Goal: Information Seeking & Learning: Learn about a topic

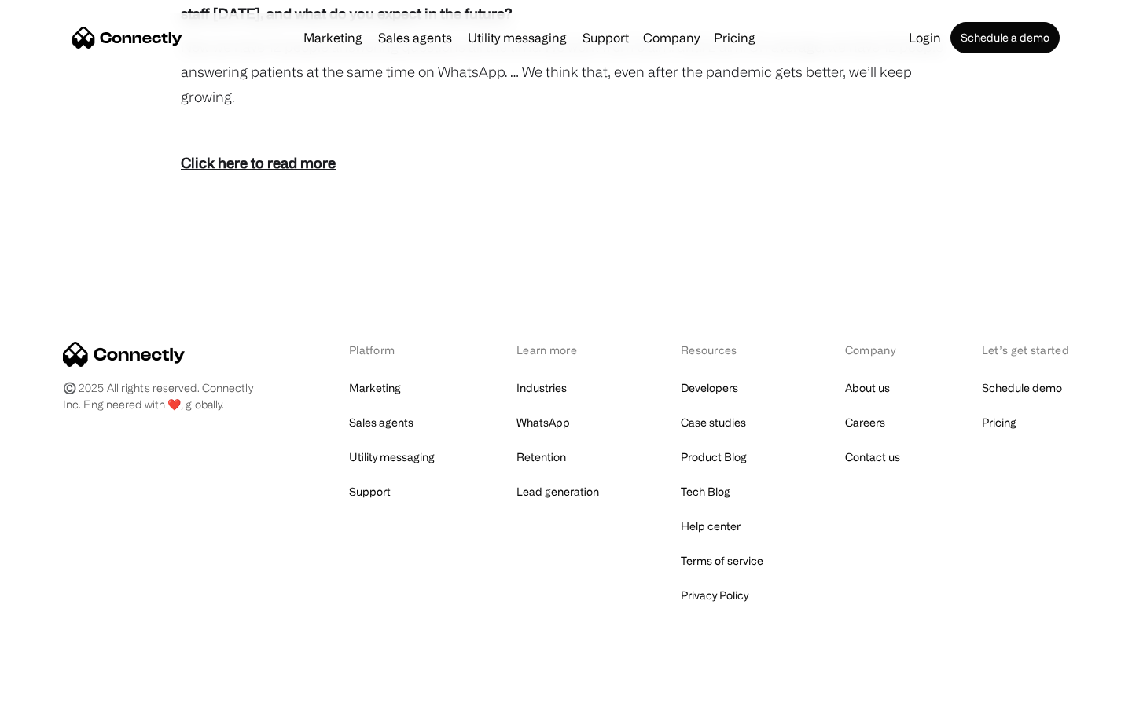
scroll to position [2842, 0]
